Goal: Navigation & Orientation: Find specific page/section

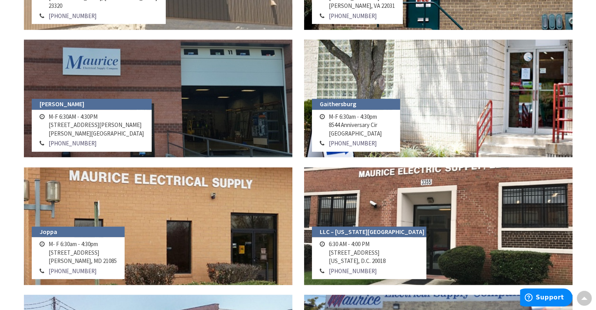
scroll to position [549, 0]
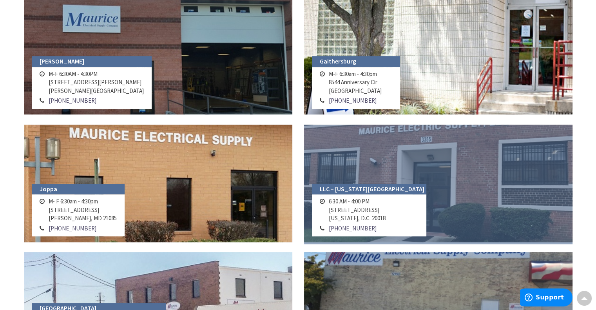
click at [386, 155] on link at bounding box center [438, 184] width 269 height 118
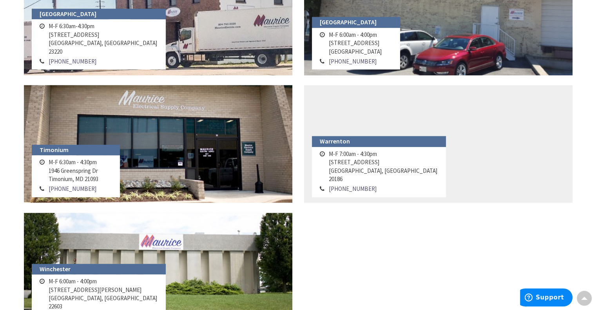
scroll to position [857, 0]
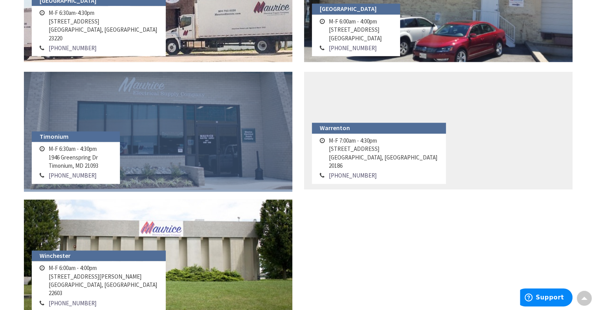
click at [228, 150] on link at bounding box center [158, 131] width 269 height 118
